Goal: Task Accomplishment & Management: Manage account settings

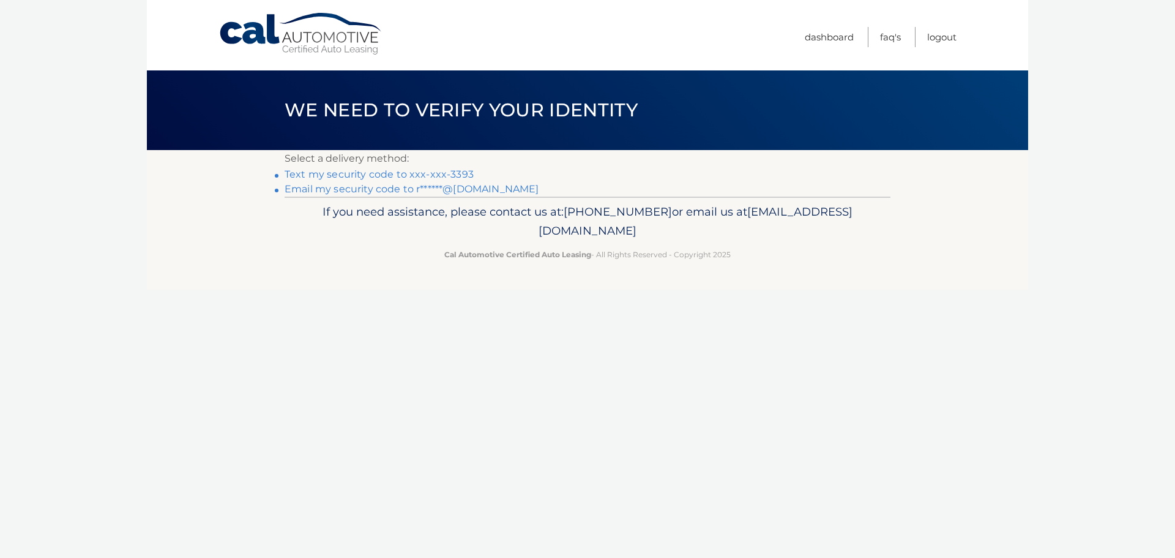
click at [405, 171] on link "Text my security code to xxx-xxx-3393" at bounding box center [379, 174] width 189 height 12
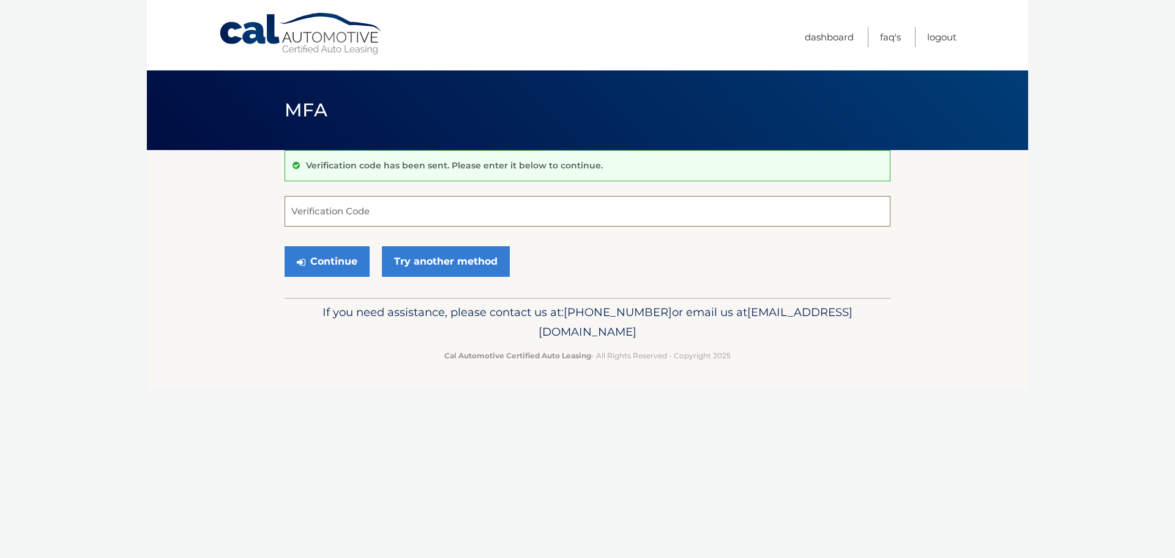
click at [328, 206] on input "Verification Code" at bounding box center [588, 211] width 606 height 31
type input "315711"
click at [285, 246] on button "Continue" at bounding box center [327, 261] width 85 height 31
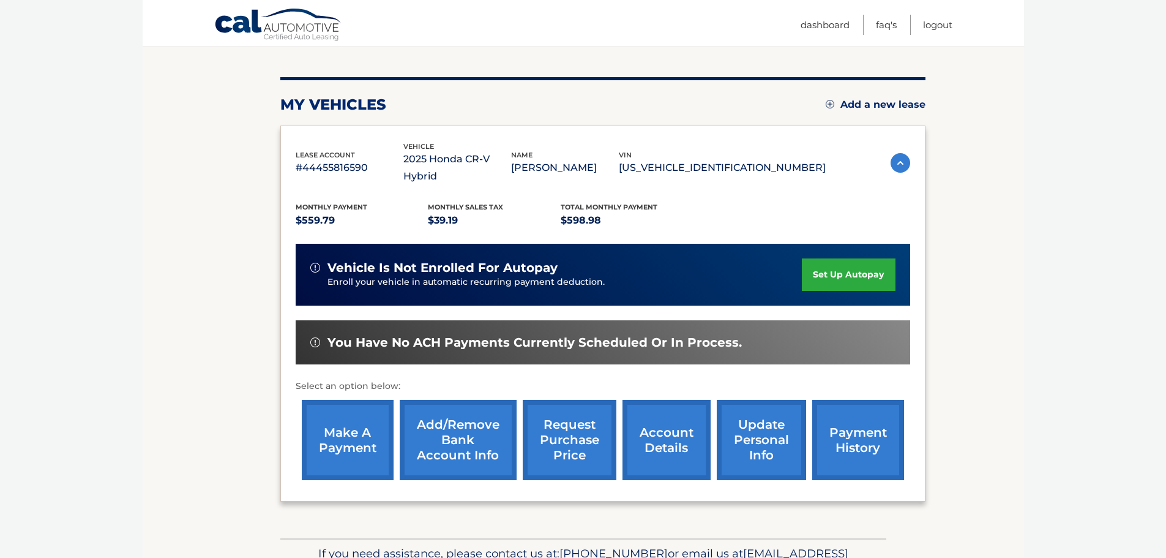
scroll to position [129, 0]
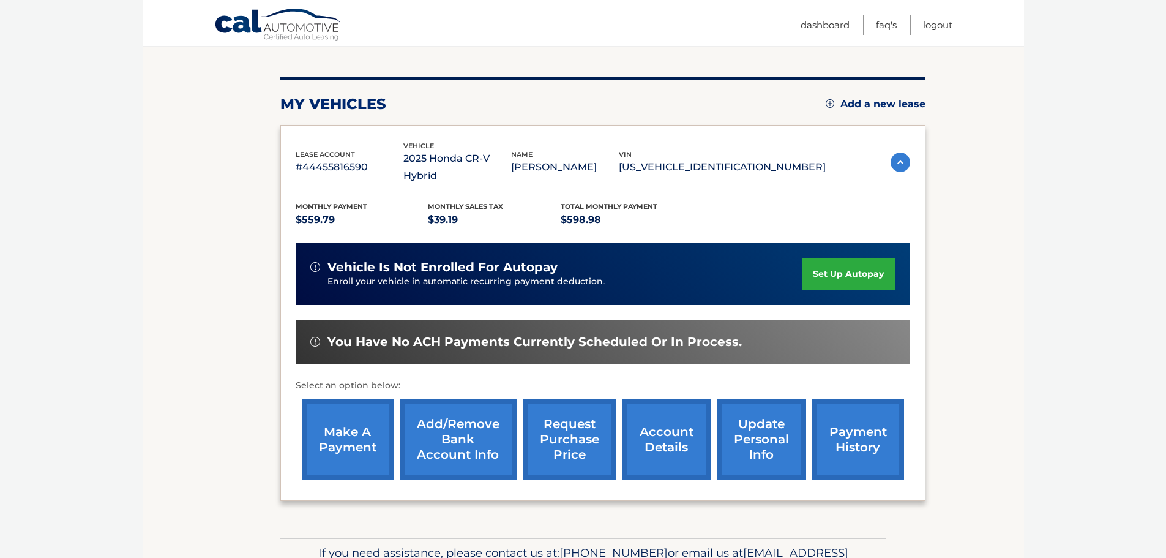
click at [358, 415] on link "make a payment" at bounding box center [348, 439] width 92 height 80
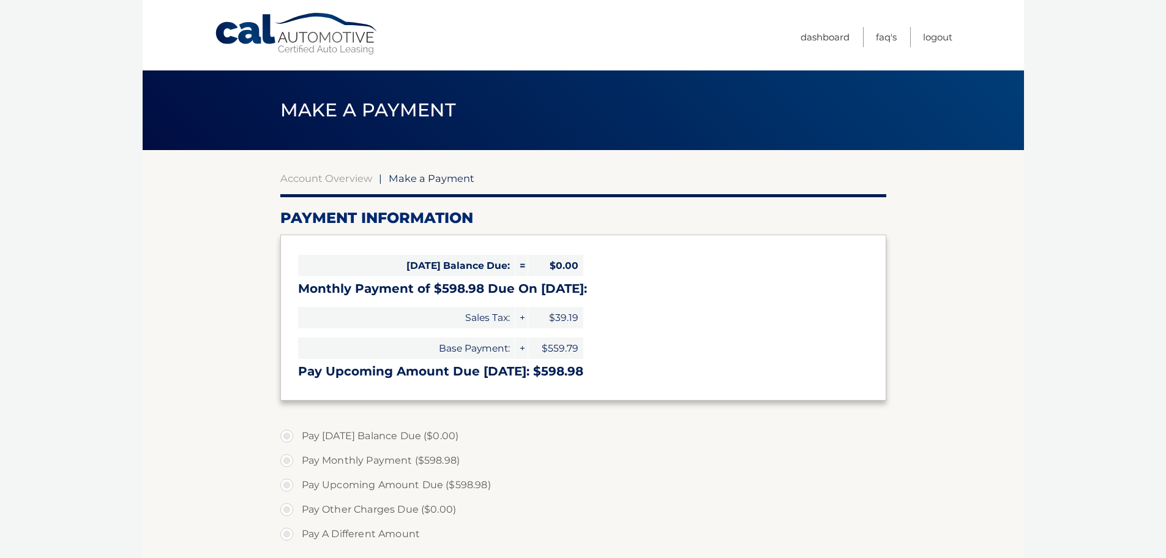
select select "YTFhYWY1NjYtMTVhNi00NWYwLWExNmYtNjExNzY3ZWUyNDAz"
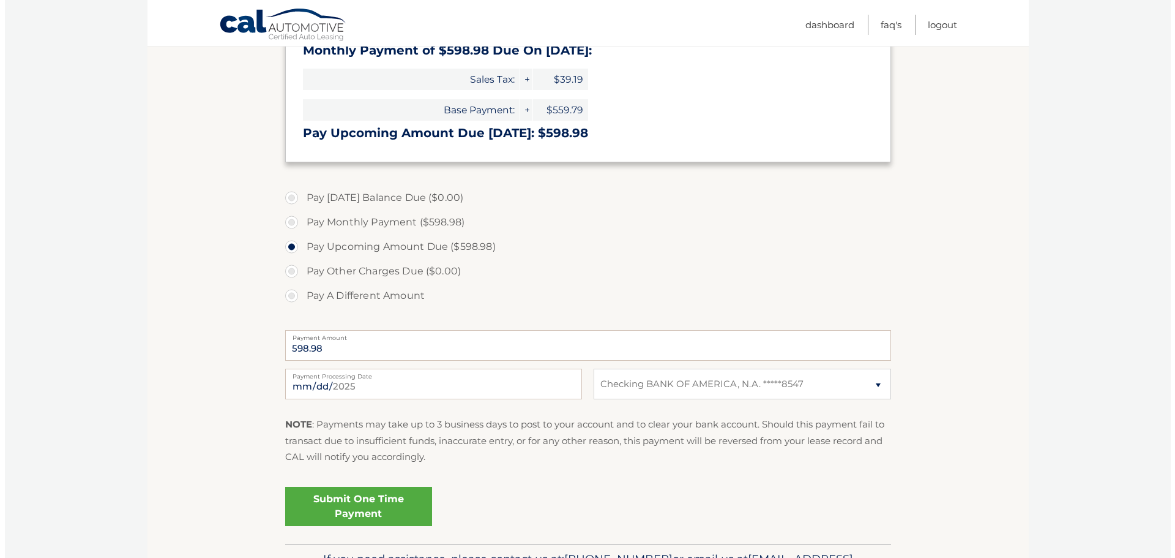
scroll to position [244, 0]
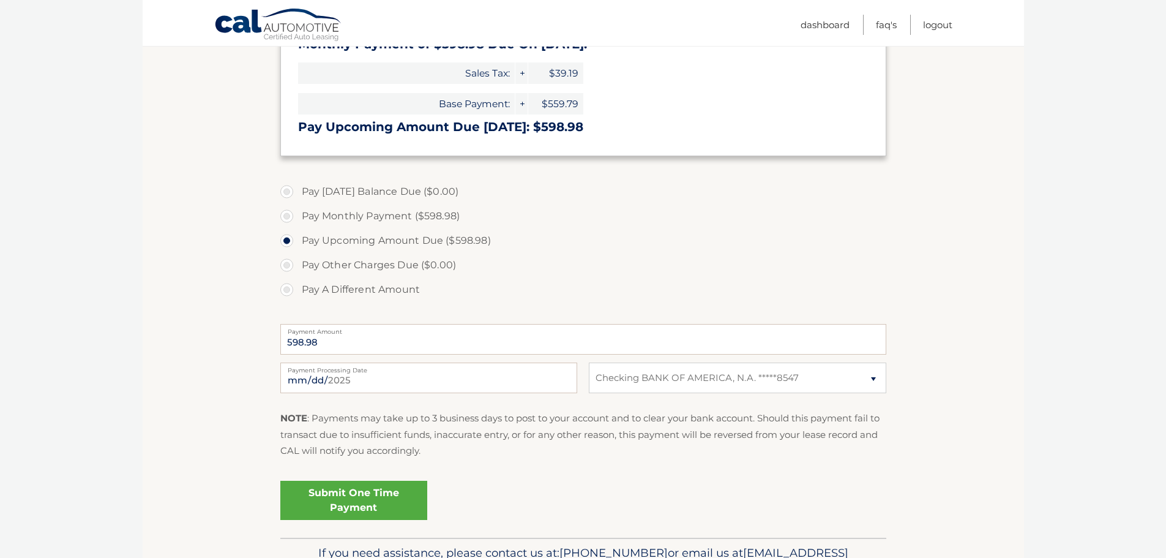
click at [386, 496] on link "Submit One Time Payment" at bounding box center [353, 499] width 147 height 39
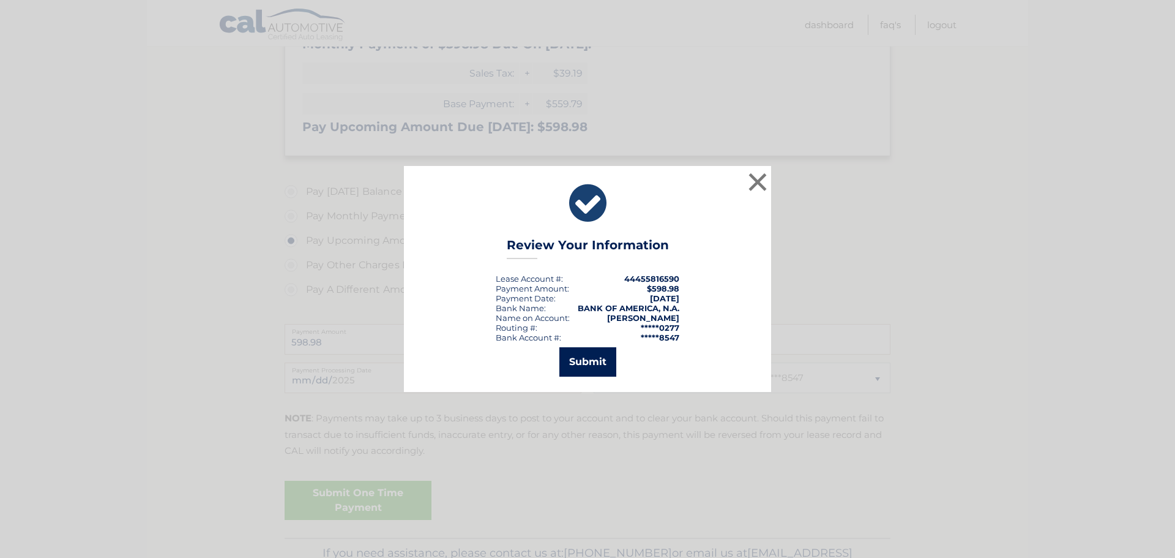
click at [589, 359] on button "Submit" at bounding box center [587, 361] width 57 height 29
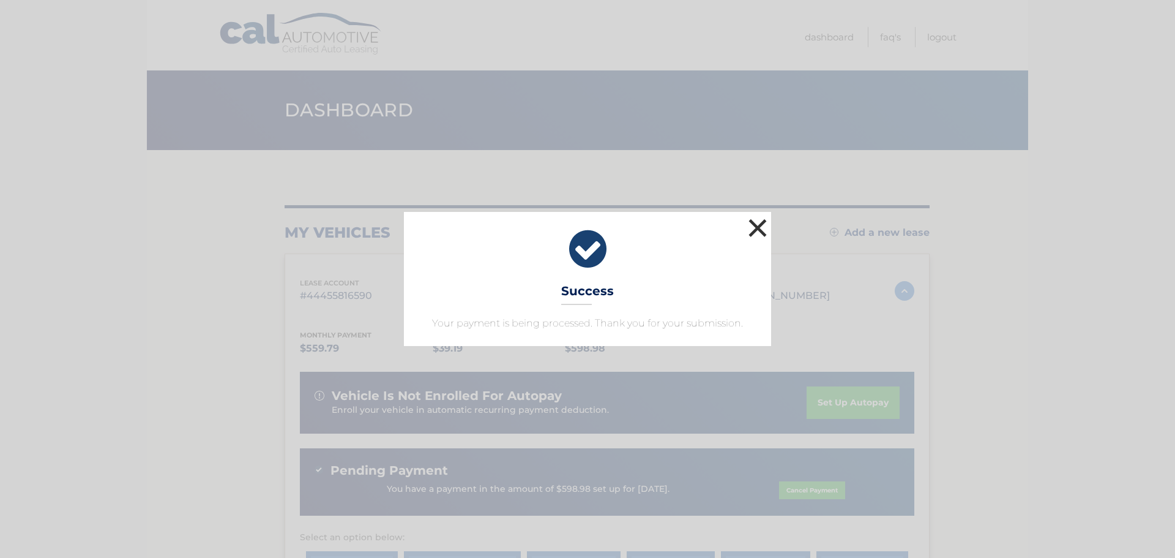
click at [761, 222] on button "×" at bounding box center [757, 227] width 24 height 24
